Goal: Transaction & Acquisition: Purchase product/service

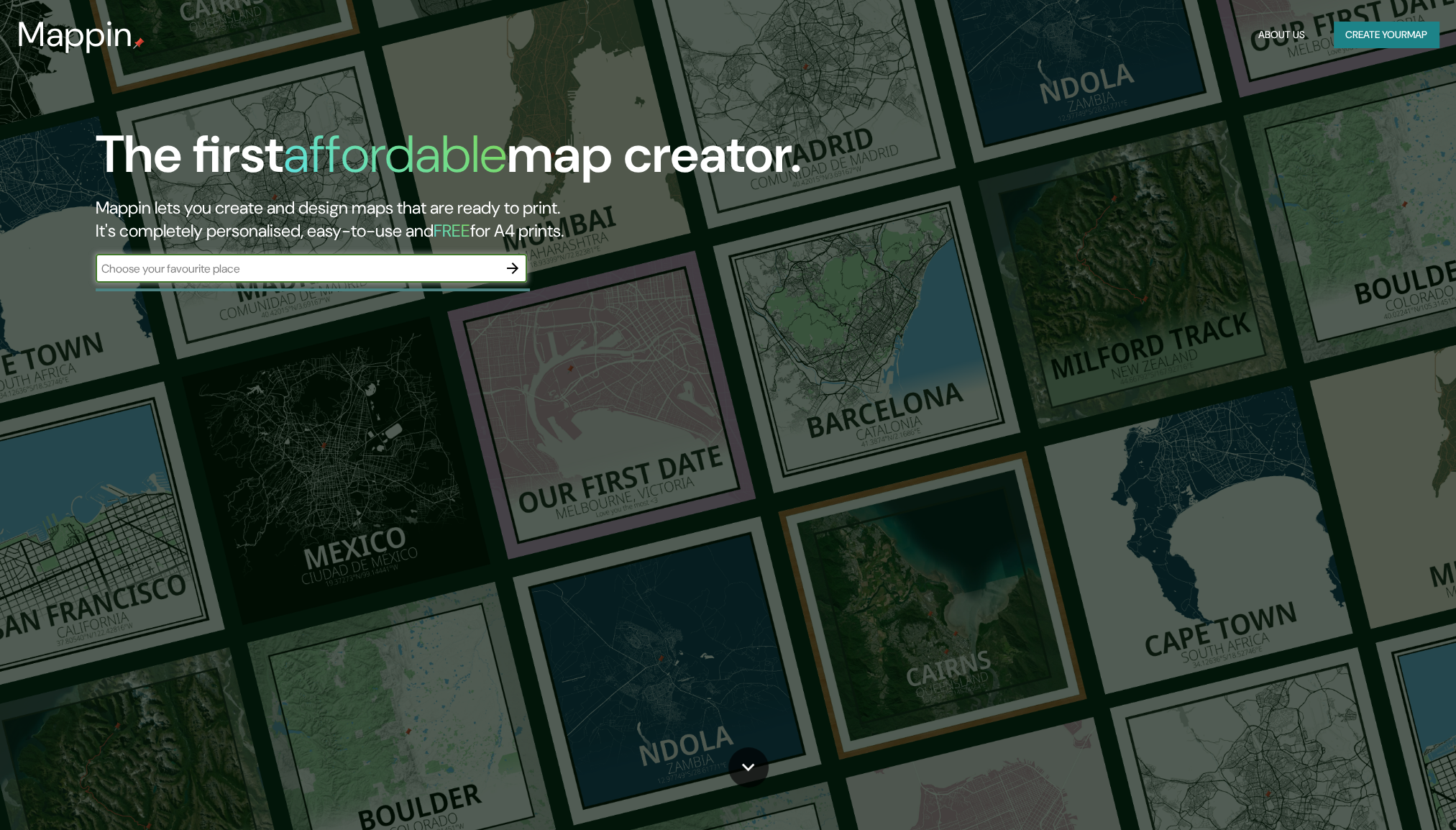
drag, startPoint x: 0, startPoint y: 0, endPoint x: 397, endPoint y: 262, distance: 475.7
click at [397, 262] on input "text" at bounding box center [297, 268] width 403 height 17
type input "queretari"
click at [450, 264] on input "queretari" at bounding box center [297, 268] width 403 height 17
type input "queretaro"
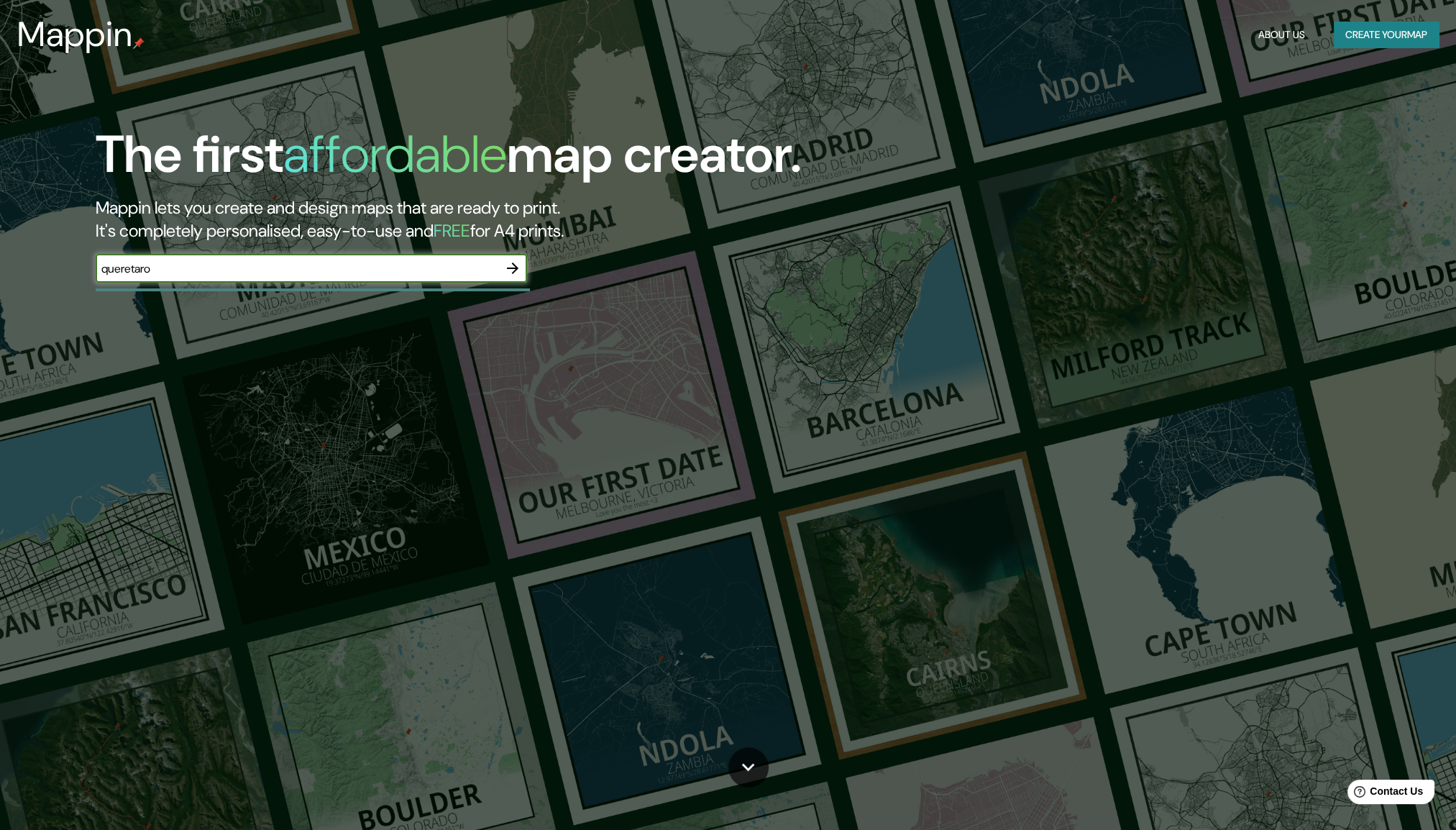
click at [506, 268] on icon "button" at bounding box center [513, 268] width 17 height 17
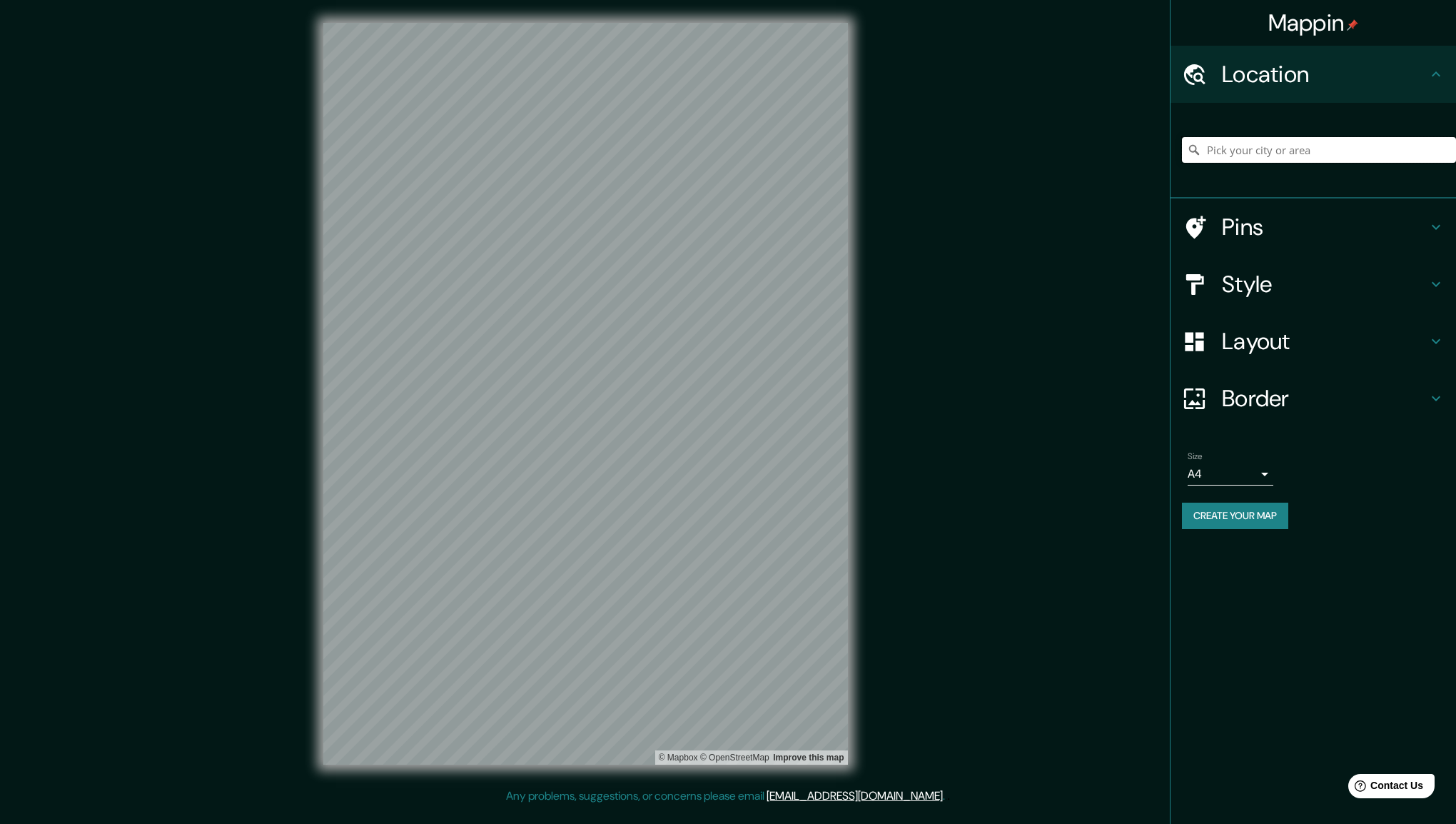
click at [1233, 156] on input "Pick your city or area" at bounding box center [1318, 150] width 274 height 26
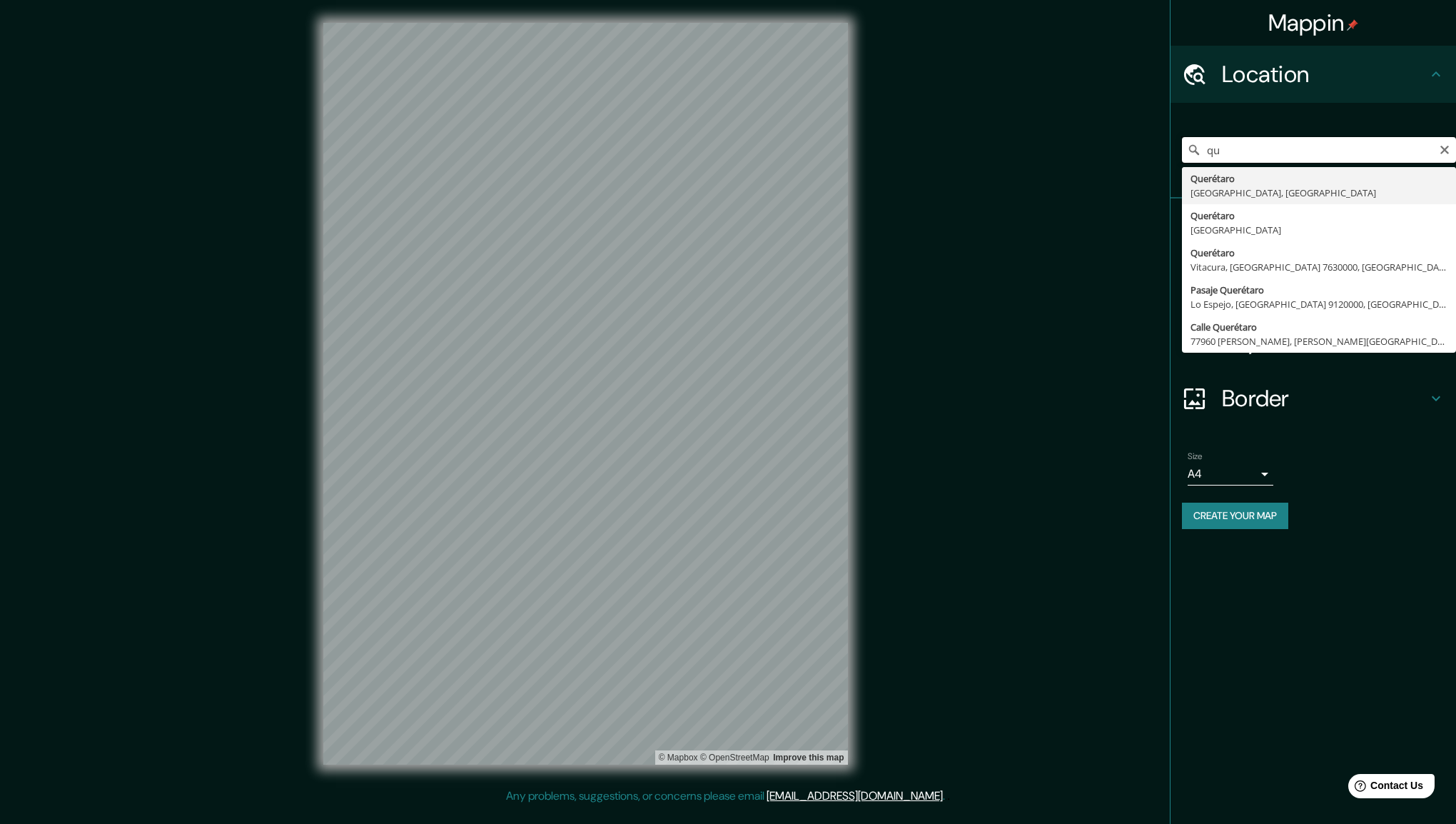
type input "q"
type input "[GEOGRAPHIC_DATA] [GEOGRAPHIC_DATA], [GEOGRAPHIC_DATA], [GEOGRAPHIC_DATA]"
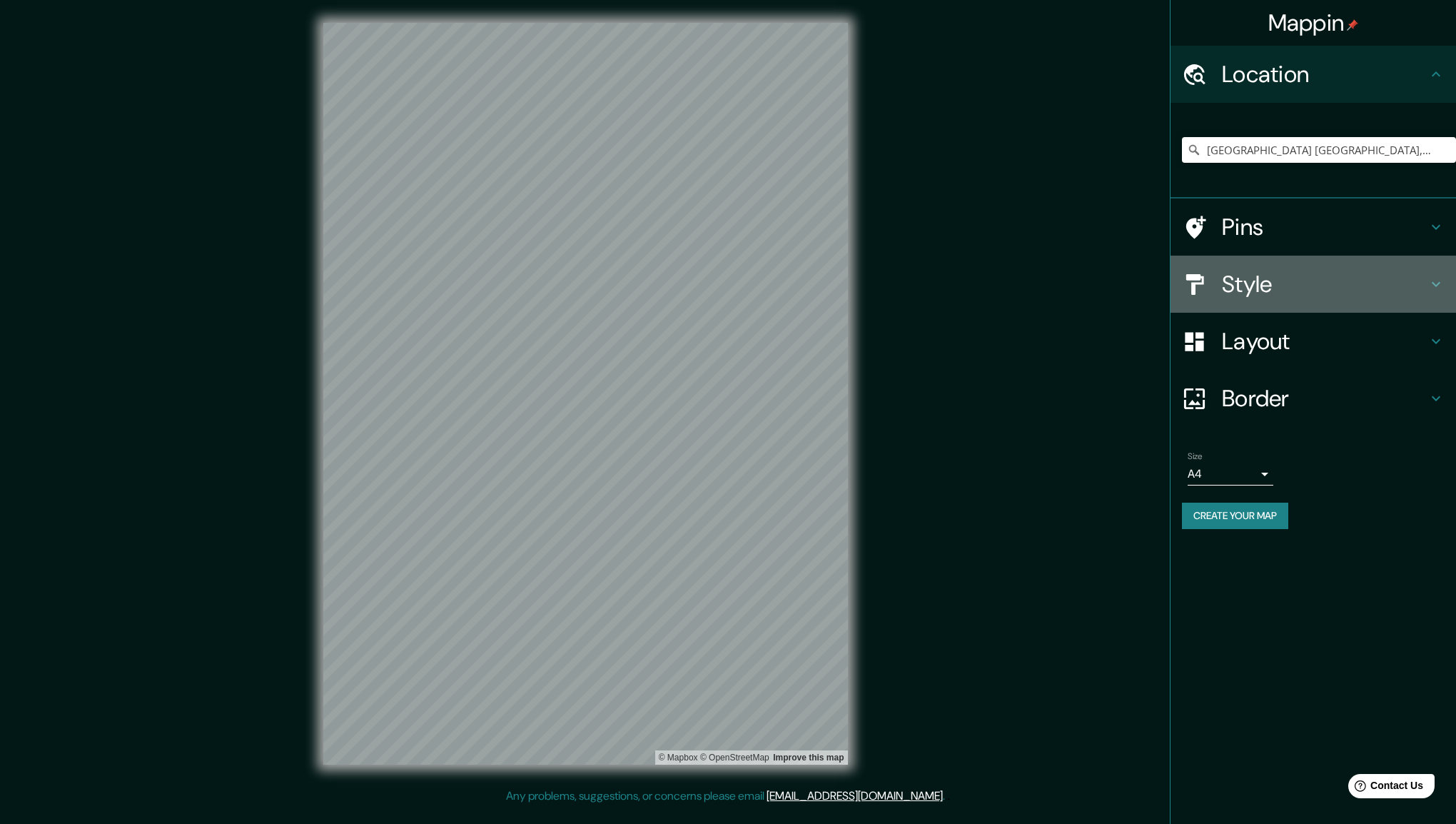
click at [1246, 278] on h4 "Style" at bounding box center [1325, 284] width 206 height 29
